Goal: Check status: Check status

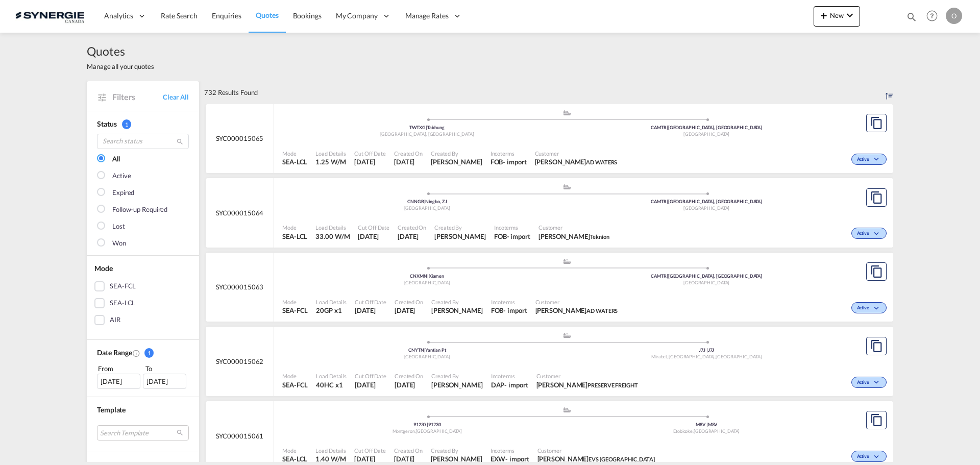
drag, startPoint x: 907, startPoint y: 13, endPoint x: 899, endPoint y: 14, distance: 8.2
click at [907, 13] on md-icon "icon-magnify" at bounding box center [911, 16] width 11 height 11
click at [744, 23] on select "Bookings Quotes Enquiries" at bounding box center [749, 17] width 48 height 18
select select "Quotes"
click at [725, 8] on select "Bookings Quotes Enquiries" at bounding box center [749, 17] width 48 height 18
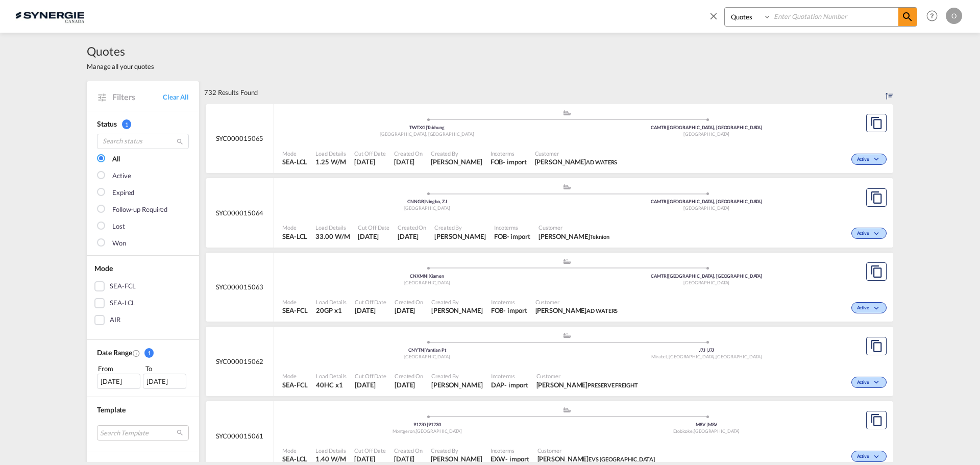
click at [827, 18] on input at bounding box center [834, 17] width 127 height 18
paste input "SYC000014260"
type input "SYC000014260"
click at [909, 17] on md-icon "icon-magnify" at bounding box center [907, 17] width 12 height 12
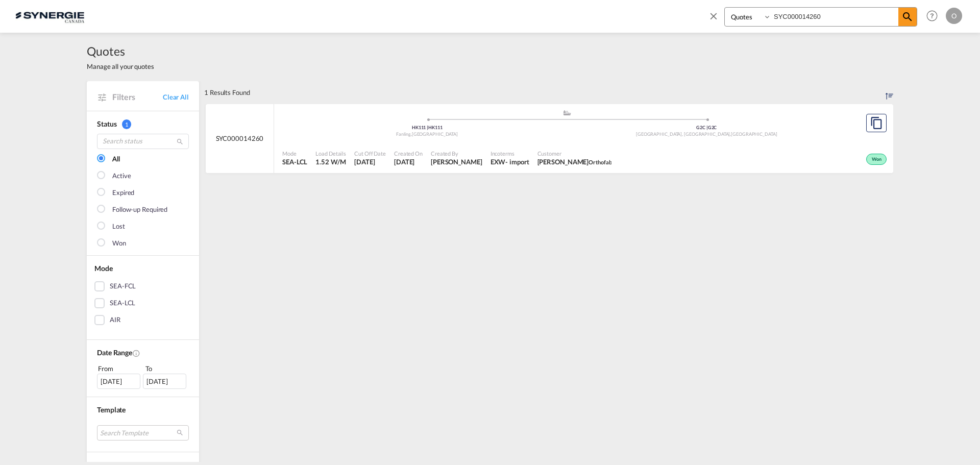
click at [557, 143] on div "Mode SEA-LCL Load Details 1.52 W/M Cut Off Date [DATE] Created On [DATE] Create…" at bounding box center [583, 158] width 619 height 31
